Goal: Task Accomplishment & Management: Use online tool/utility

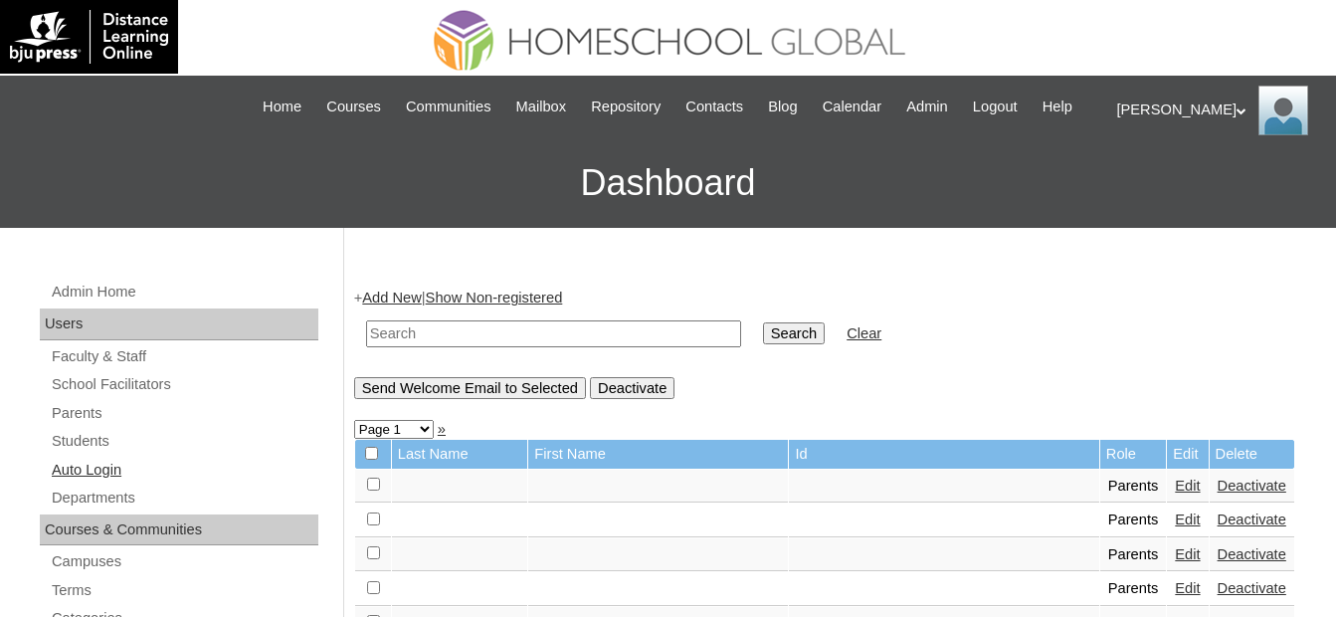
click at [96, 467] on link "Auto Login" at bounding box center [184, 470] width 269 height 25
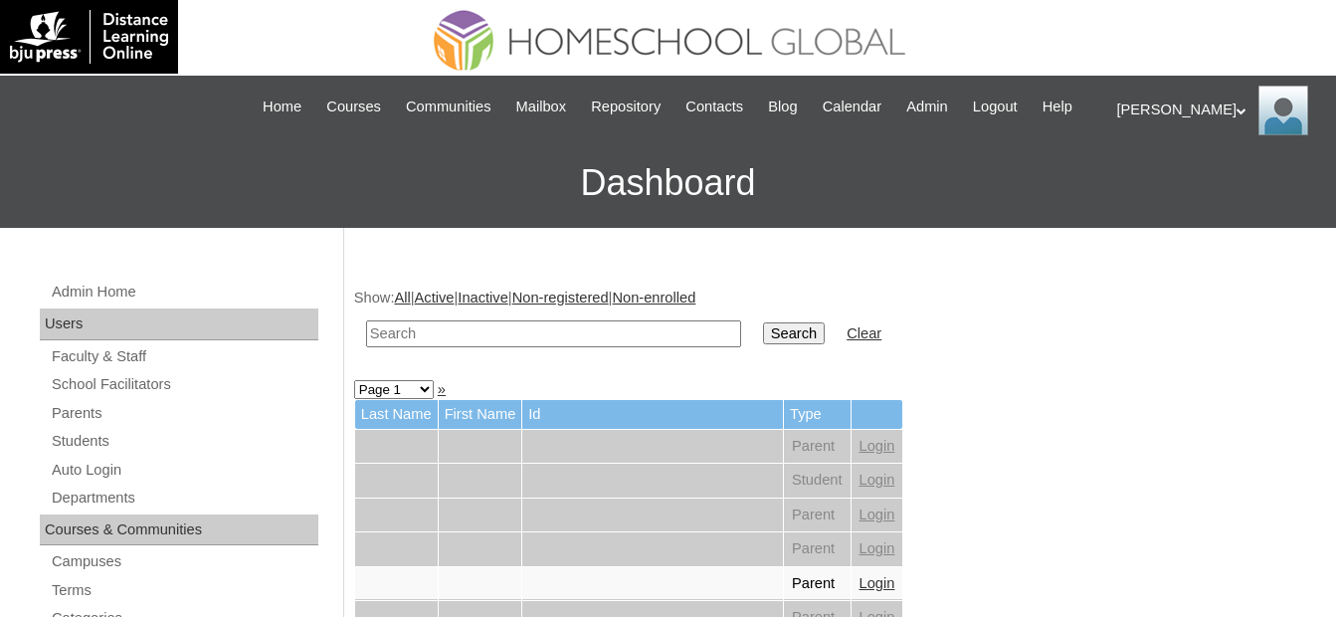
click at [129, 196] on h3 "Dashboard" at bounding box center [668, 183] width 1316 height 90
click at [408, 335] on input "text" at bounding box center [553, 333] width 375 height 27
paste input "Brad Ty"
type input "Brad Ty"
click at [763, 331] on input "Search" at bounding box center [794, 333] width 62 height 22
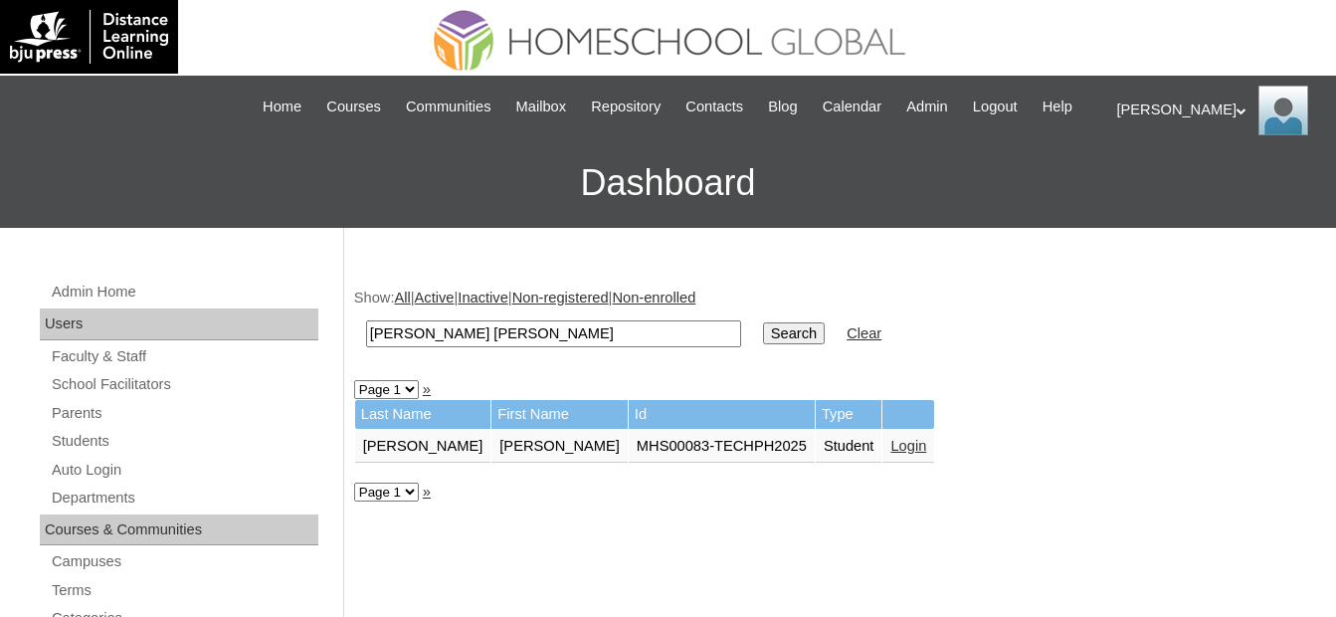
click at [890, 445] on link "Login" at bounding box center [908, 446] width 36 height 16
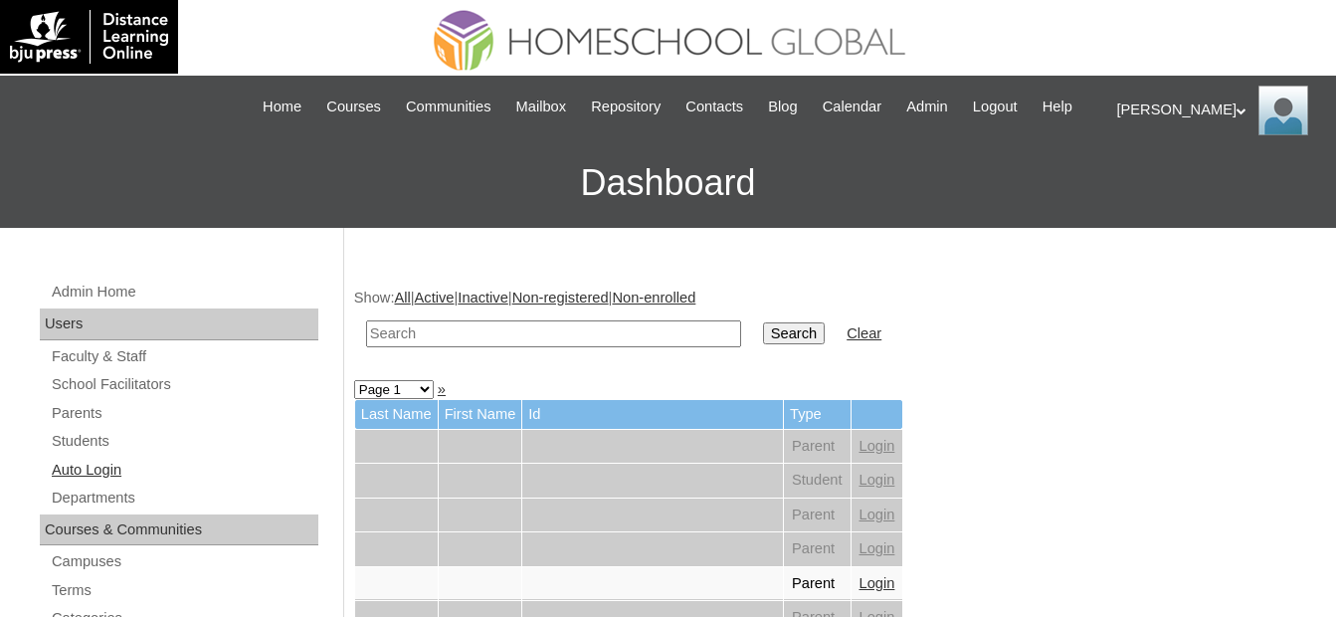
click at [153, 463] on link "Auto Login" at bounding box center [184, 470] width 269 height 25
click at [441, 344] on input "text" at bounding box center [553, 333] width 375 height 27
paste input "Yoseff"
type input "Yoseff"
click at [763, 333] on input "Search" at bounding box center [794, 333] width 62 height 22
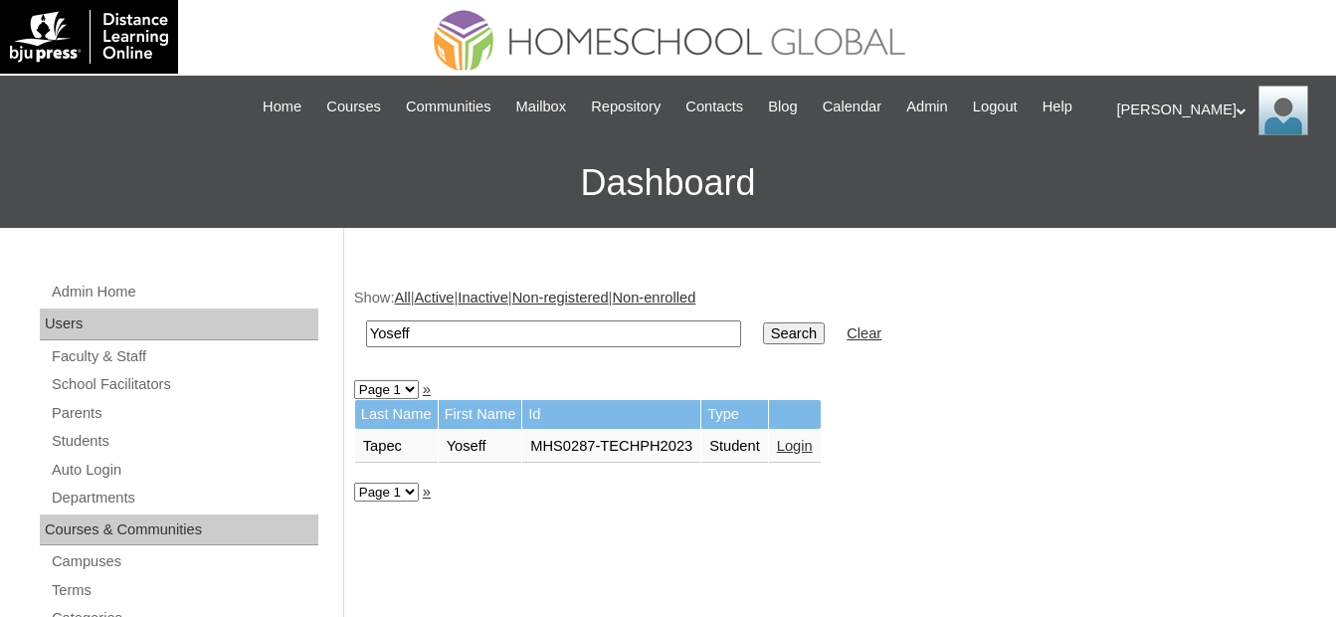
click at [779, 443] on link "Login" at bounding box center [795, 446] width 36 height 16
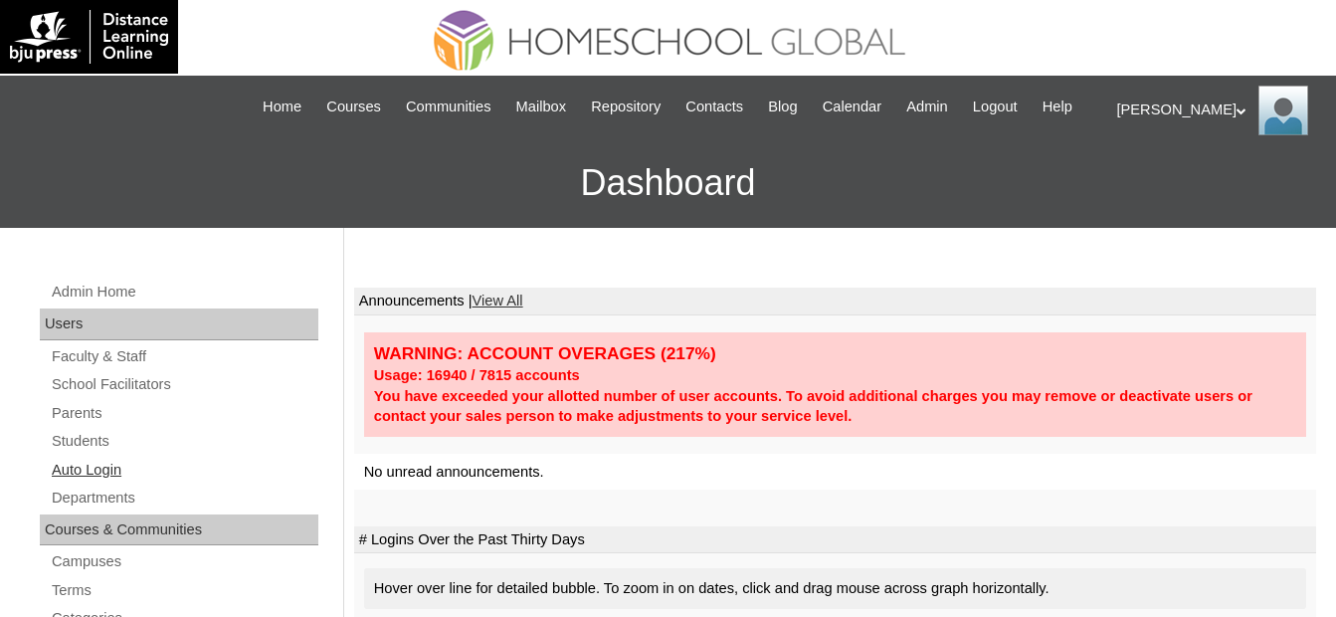
click at [206, 473] on link "Auto Login" at bounding box center [184, 470] width 269 height 25
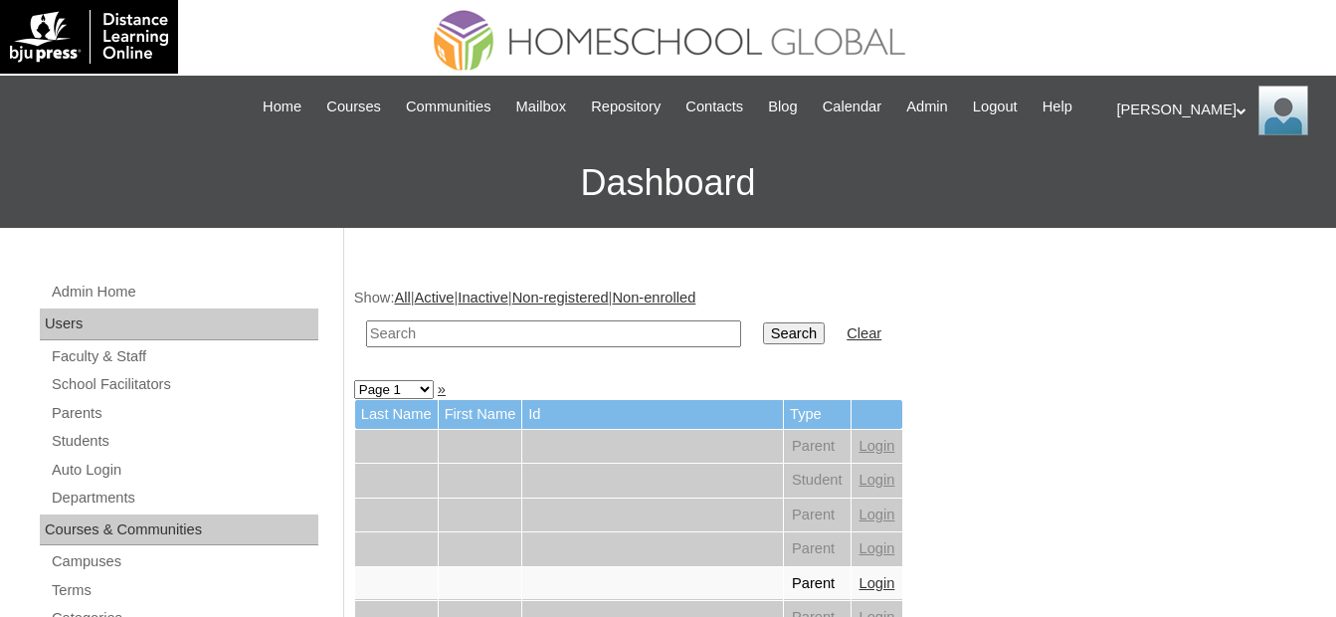
click at [615, 339] on input "text" at bounding box center [553, 333] width 375 height 27
paste input "Hernandez"
type input "Hernandez"
click at [763, 337] on input "Search" at bounding box center [794, 333] width 62 height 22
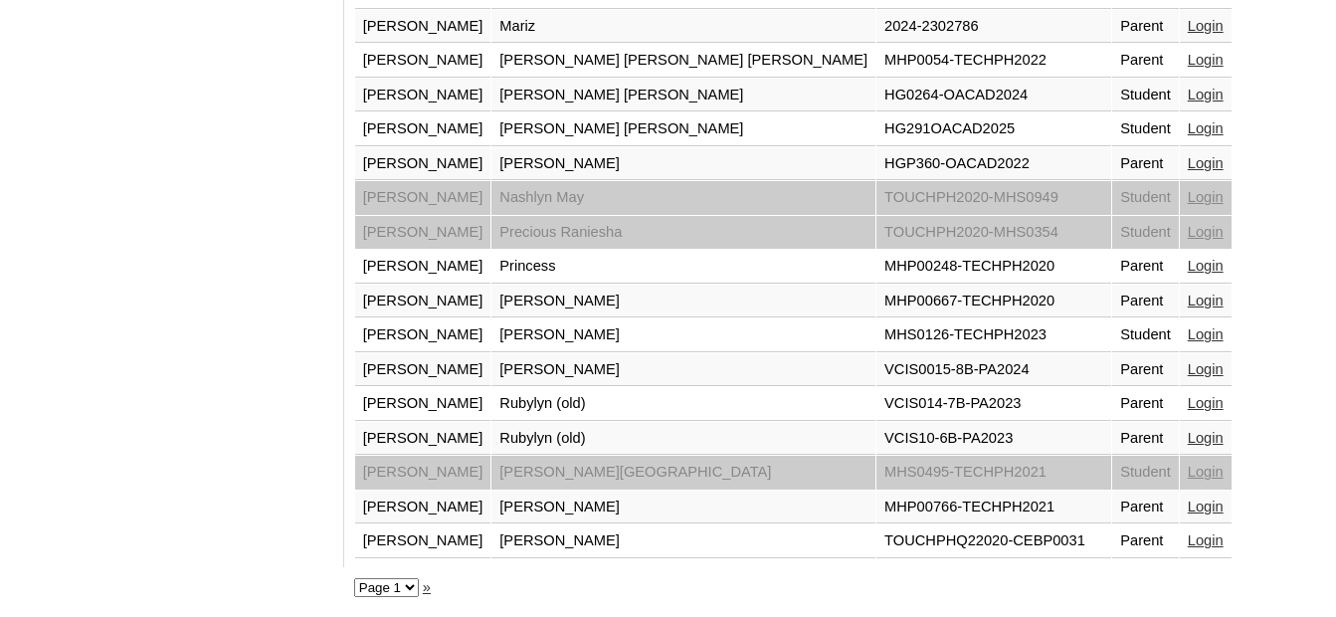
scroll to position [1588, 0]
click at [1188, 332] on link "Login" at bounding box center [1206, 333] width 36 height 16
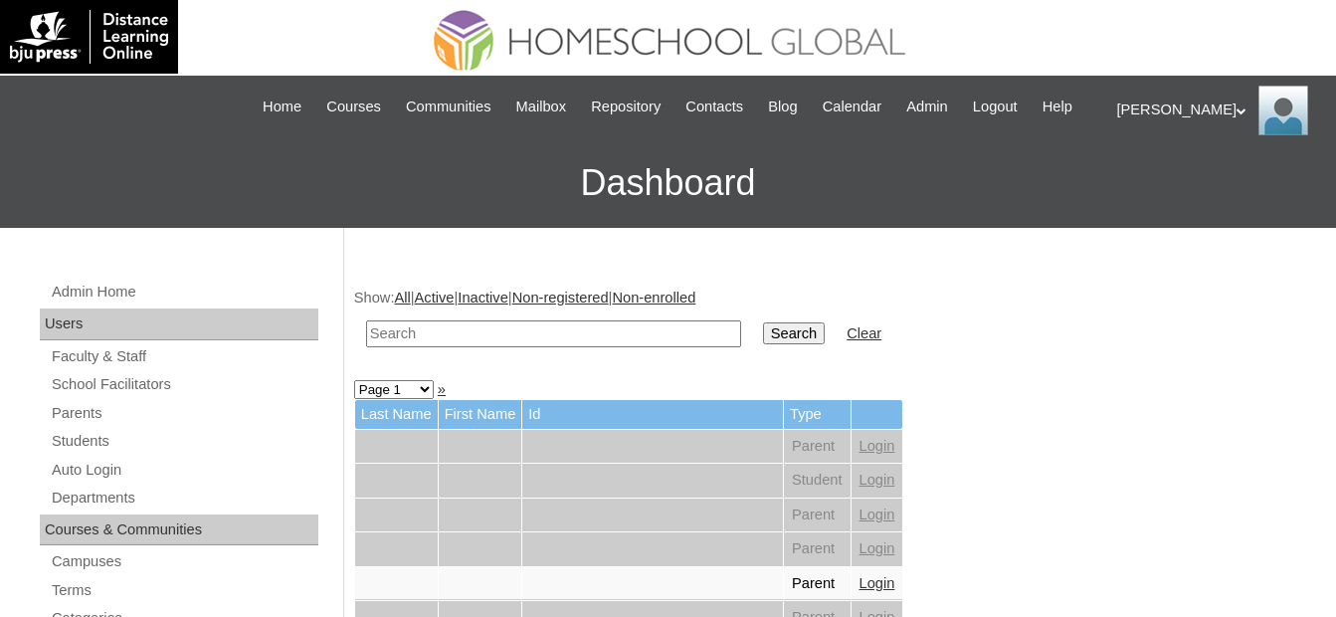
click at [438, 320] on input "text" at bounding box center [553, 333] width 375 height 27
paste input "Zoey Cel"
type input "Zoey Cel"
click at [763, 344] on input "Search" at bounding box center [794, 333] width 62 height 22
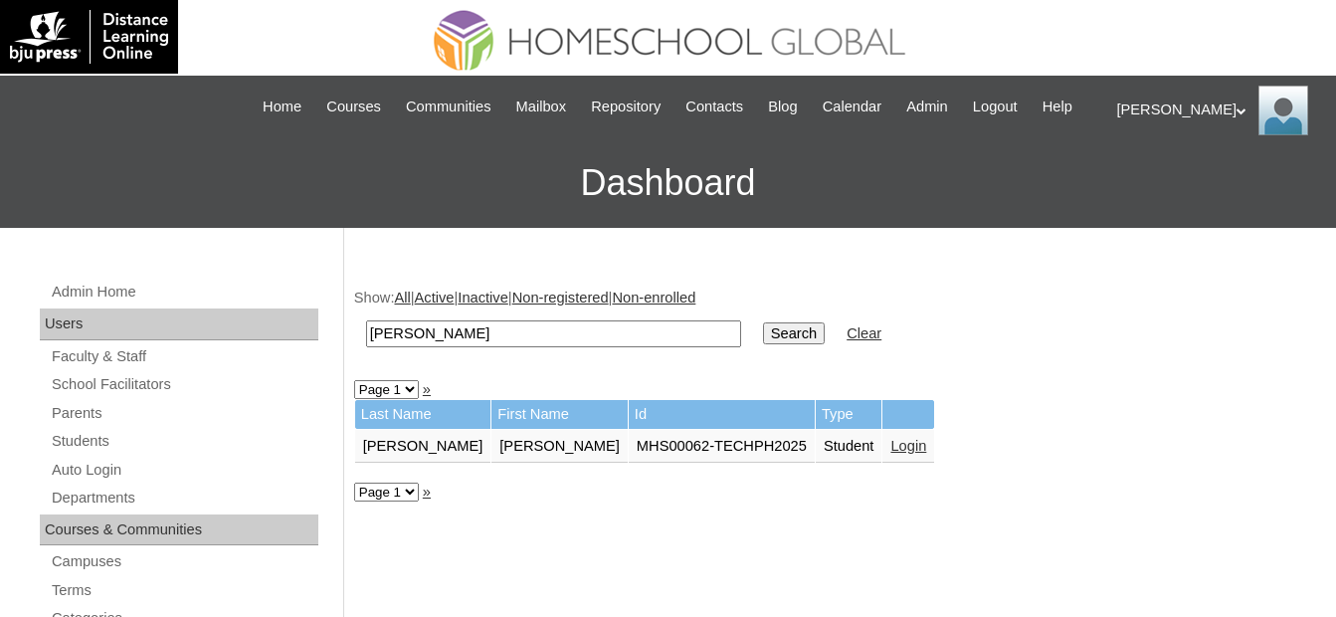
click at [890, 443] on link "Login" at bounding box center [908, 446] width 36 height 16
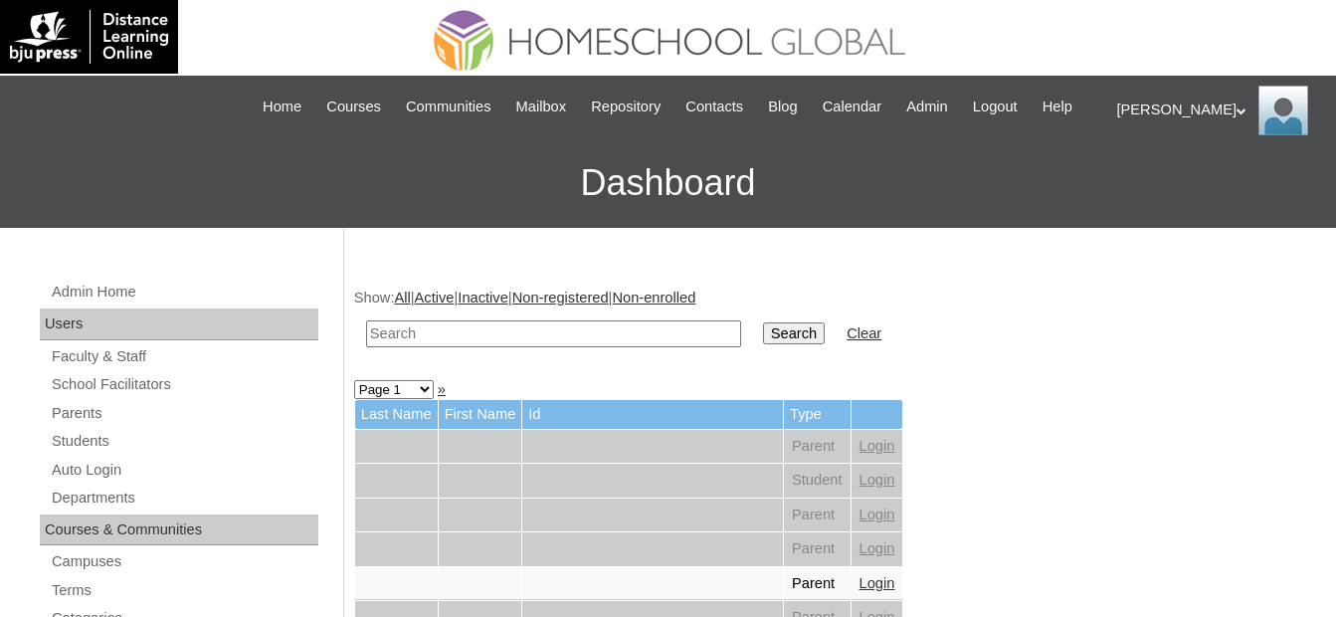
click at [393, 336] on input "text" at bounding box center [553, 333] width 375 height 27
paste input "93.33"
type input "9"
type input "[PERSON_NAME]"
click at [763, 322] on input "Search" at bounding box center [794, 333] width 62 height 22
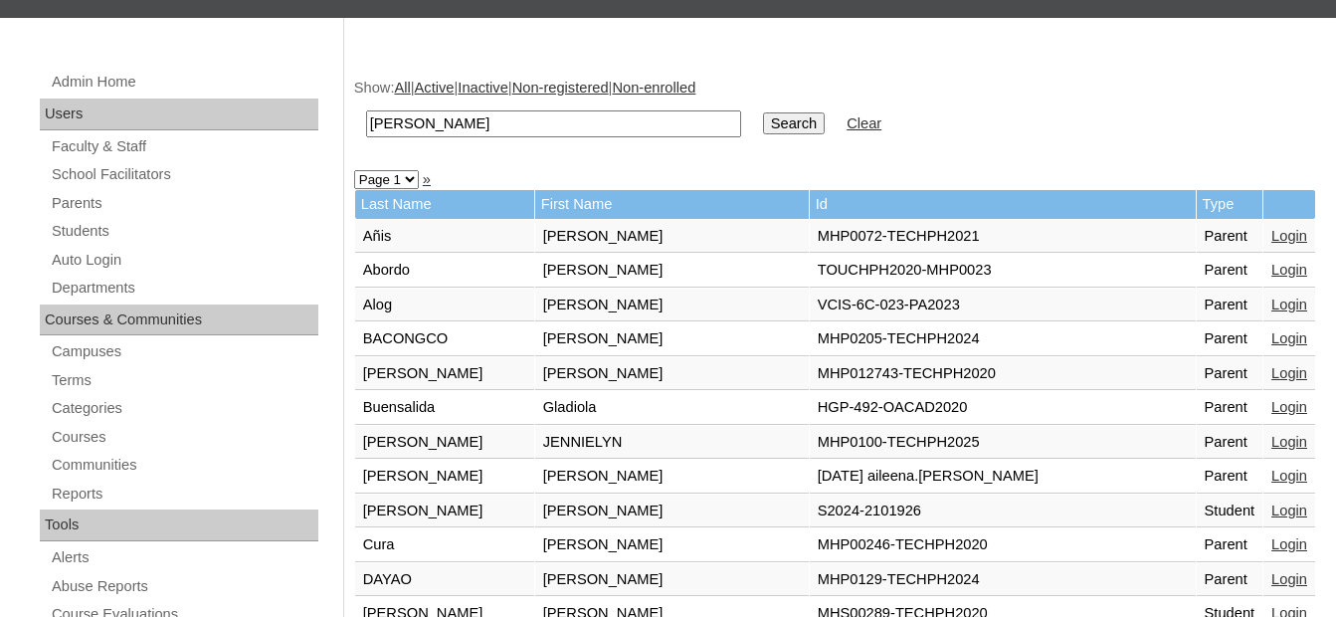
scroll to position [212, 0]
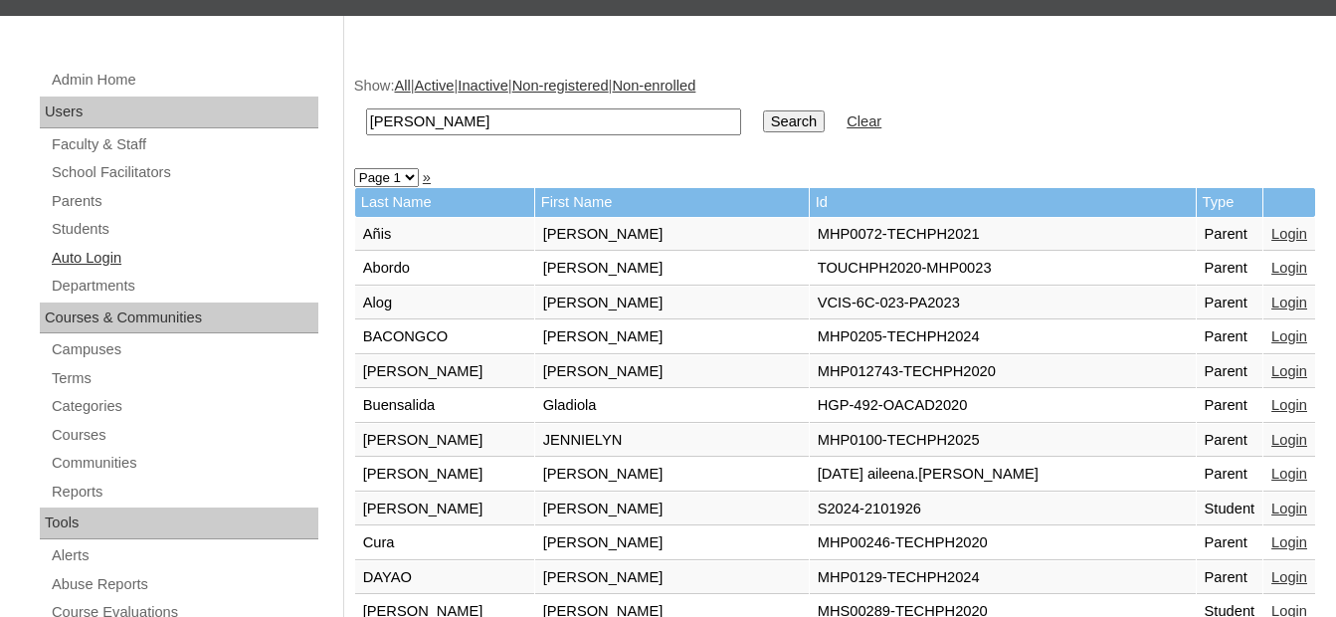
click at [96, 253] on link "Auto Login" at bounding box center [184, 258] width 269 height 25
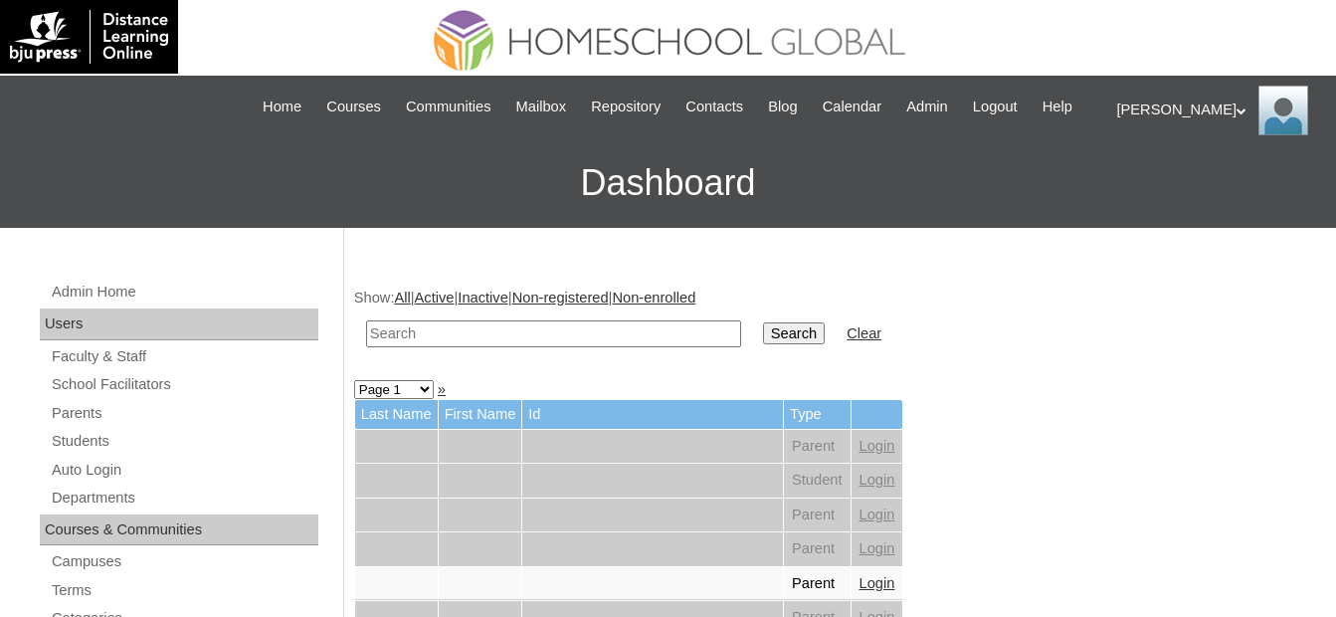
click at [391, 345] on input "text" at bounding box center [553, 333] width 375 height 27
type input "[PERSON_NAME]"
click at [763, 322] on input "Search" at bounding box center [794, 333] width 62 height 22
